Goal: Task Accomplishment & Management: Manage account settings

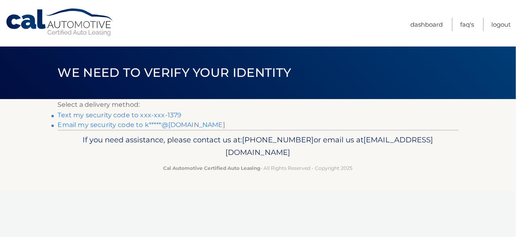
click at [141, 118] on link "Text my security code to xxx-xxx-1379" at bounding box center [120, 115] width 124 height 8
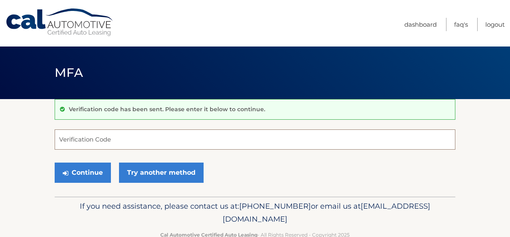
click at [119, 140] on input "Verification Code" at bounding box center [255, 139] width 401 height 20
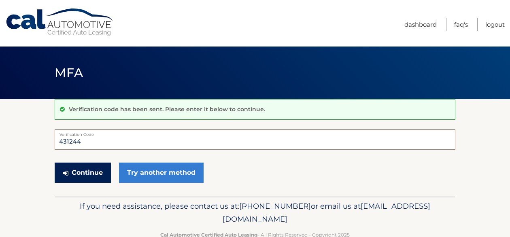
type input "431244"
click at [87, 172] on button "Continue" at bounding box center [83, 173] width 56 height 20
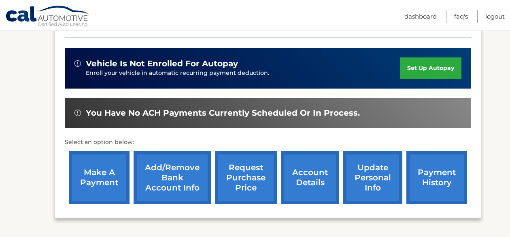
scroll to position [237, 0]
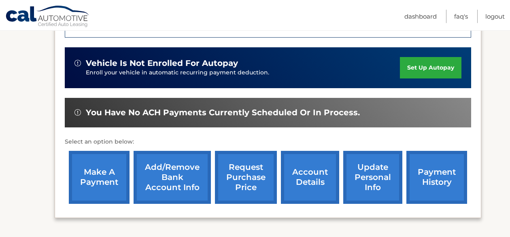
click at [86, 169] on link "make a payment" at bounding box center [99, 177] width 61 height 53
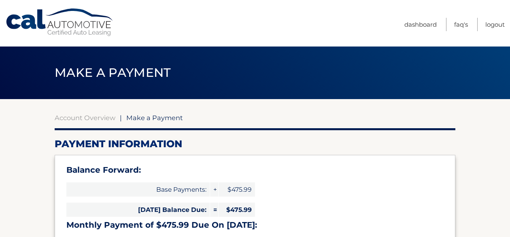
select select "ZjFkNDdiYWUtNTdjMy00Yjk1LWJlZDMtMWMyYmJkZWEzOGFk"
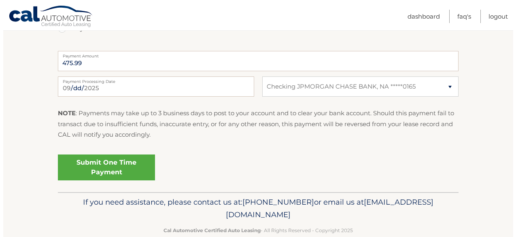
scroll to position [368, 0]
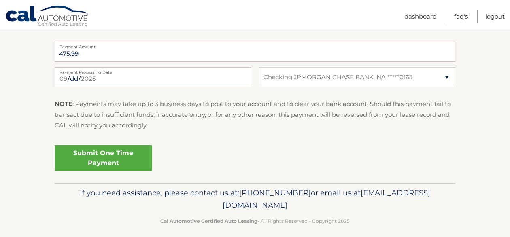
click at [109, 153] on link "Submit One Time Payment" at bounding box center [103, 158] width 97 height 26
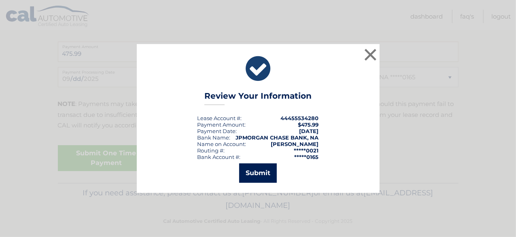
click at [265, 168] on button "Submit" at bounding box center [258, 172] width 38 height 19
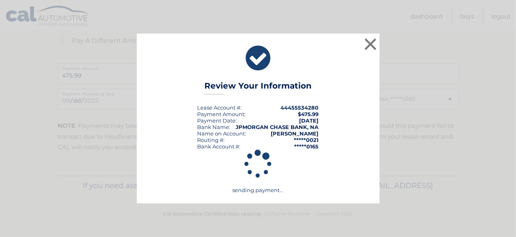
scroll to position [346, 0]
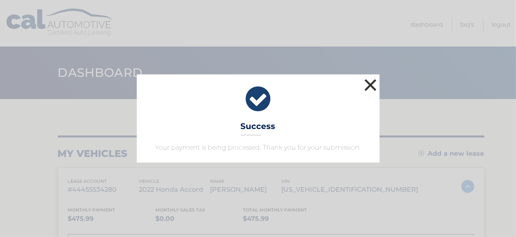
click at [372, 81] on button "×" at bounding box center [371, 85] width 16 height 16
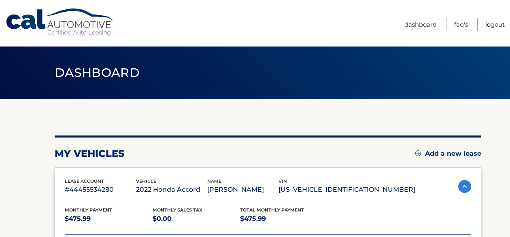
click at [492, 25] on link "Logout" at bounding box center [494, 24] width 19 height 13
